Goal: Use online tool/utility: Utilize a website feature to perform a specific function

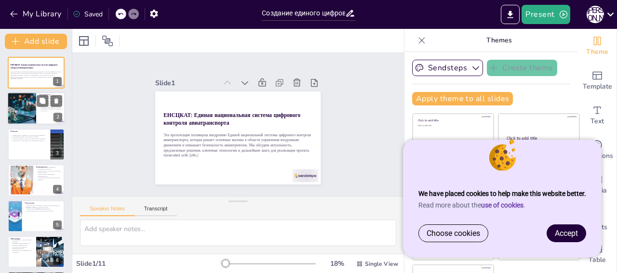
click at [23, 109] on div at bounding box center [22, 109] width 58 height 33
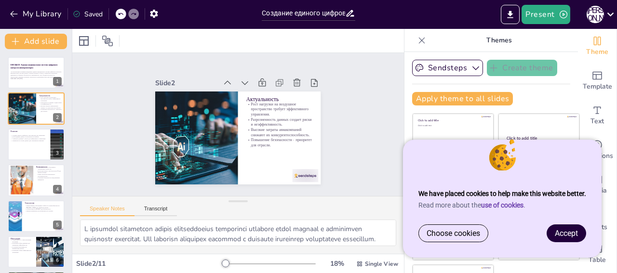
click at [569, 231] on span "Accept" at bounding box center [566, 233] width 23 height 9
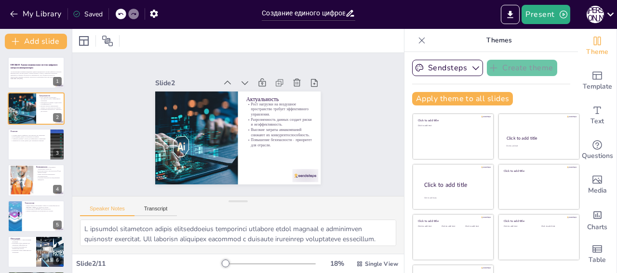
click at [417, 41] on icon at bounding box center [422, 41] width 10 height 10
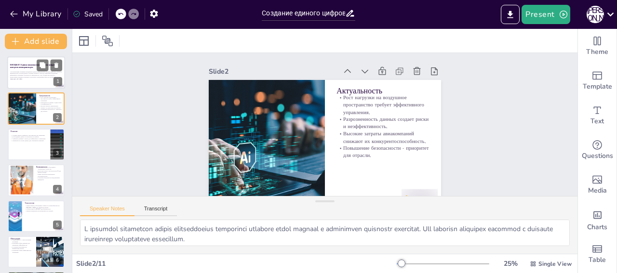
click at [31, 86] on div at bounding box center [36, 72] width 58 height 33
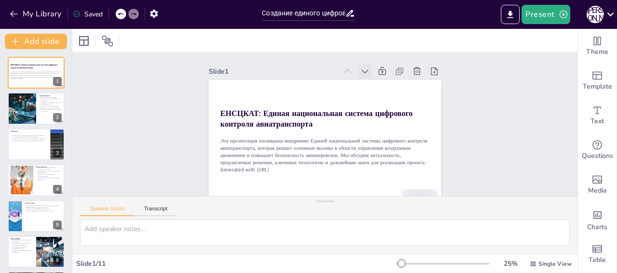
click at [360, 67] on icon at bounding box center [365, 72] width 10 height 10
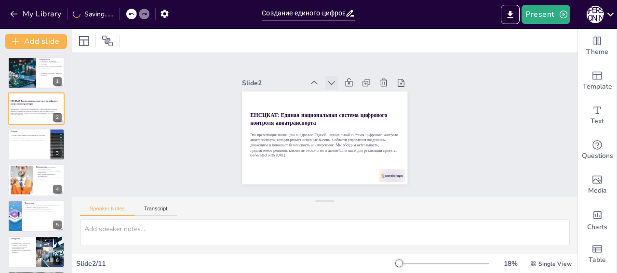
click at [327, 78] on icon at bounding box center [332, 83] width 10 height 10
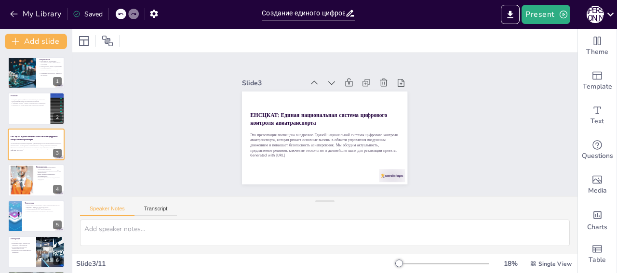
click at [310, 78] on icon at bounding box center [315, 83] width 10 height 10
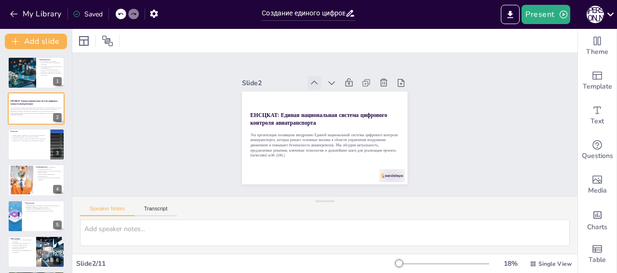
click at [310, 78] on icon at bounding box center [315, 83] width 10 height 10
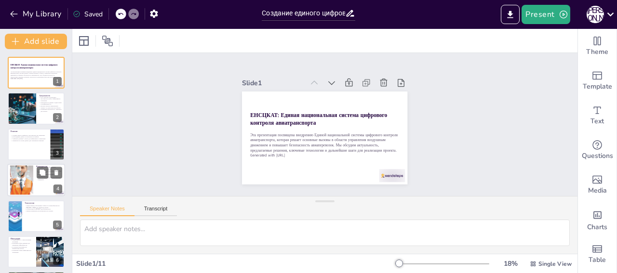
click at [18, 169] on div at bounding box center [22, 180] width 44 height 29
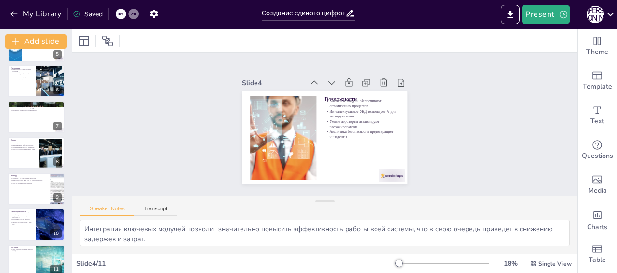
scroll to position [181, 0]
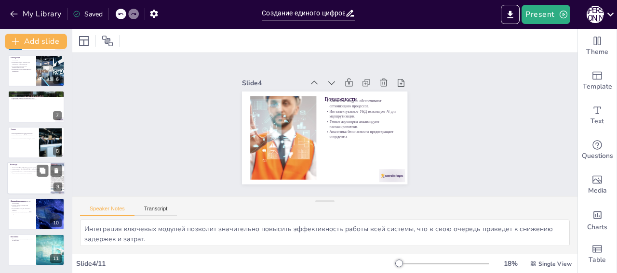
click at [15, 188] on div at bounding box center [36, 178] width 58 height 33
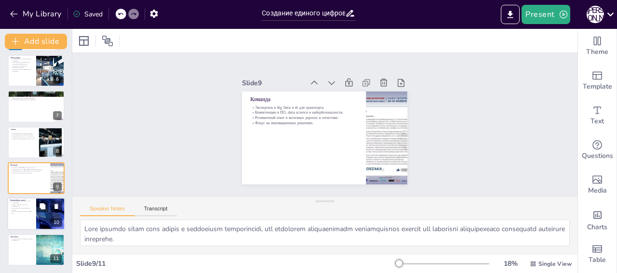
click at [37, 213] on div at bounding box center [50, 214] width 49 height 33
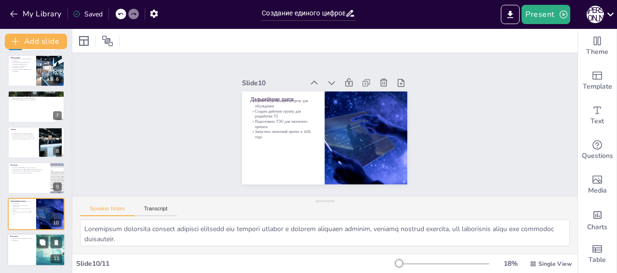
click at [30, 246] on div at bounding box center [36, 250] width 58 height 33
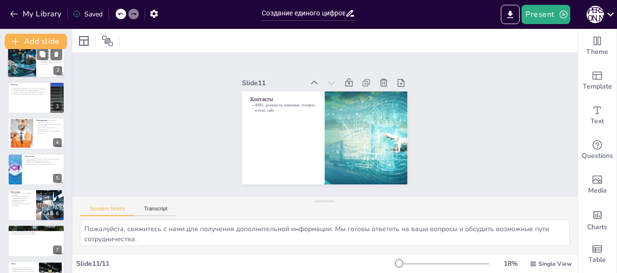
scroll to position [0, 0]
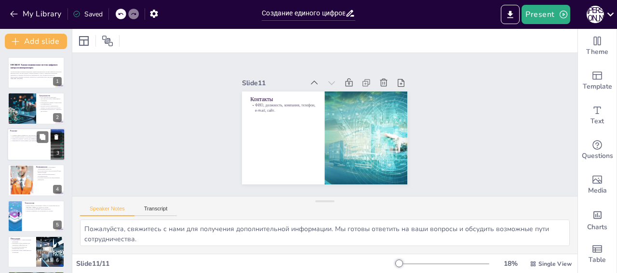
click at [41, 154] on div at bounding box center [36, 144] width 58 height 33
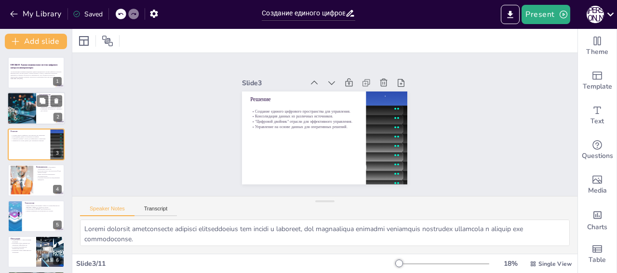
click at [18, 109] on div at bounding box center [22, 109] width 58 height 33
